Goal: Transaction & Acquisition: Download file/media

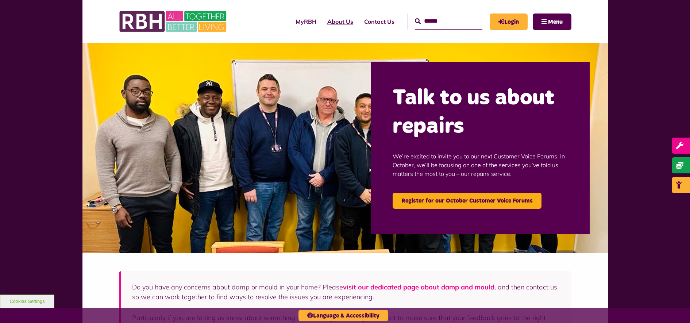
click at [327, 26] on link "About Us" at bounding box center [340, 22] width 37 height 20
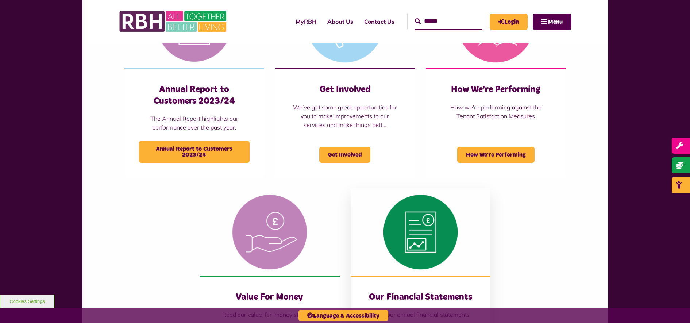
scroll to position [593, 0]
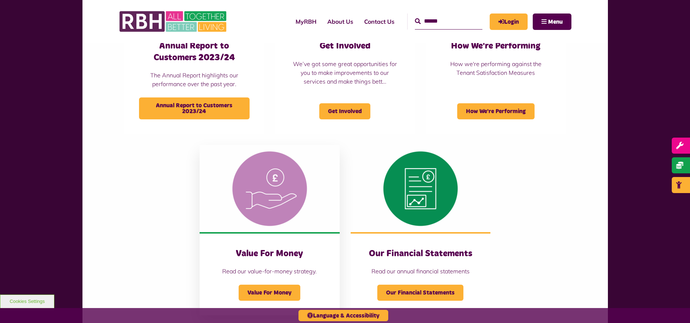
click at [278, 251] on h3 "Value For Money" at bounding box center [269, 253] width 111 height 11
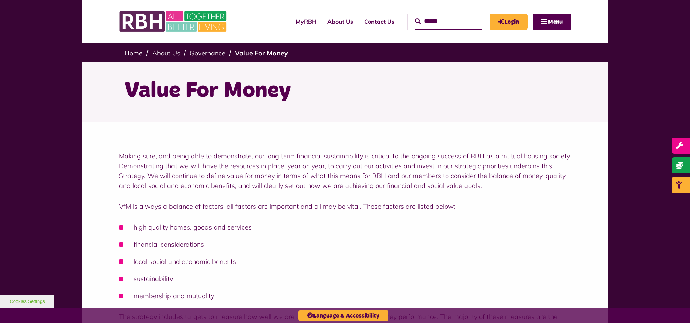
scroll to position [182, 0]
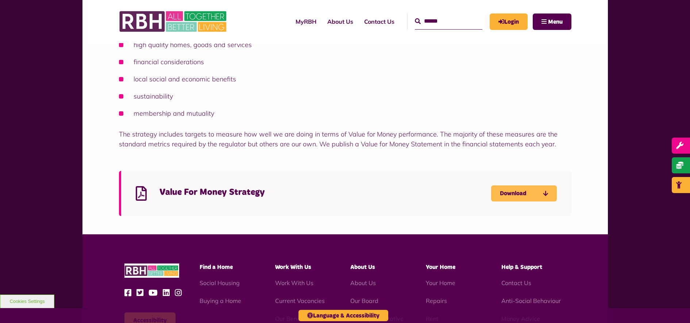
click at [512, 194] on link "Download" at bounding box center [524, 193] width 66 height 16
